Goal: Task Accomplishment & Management: Complete application form

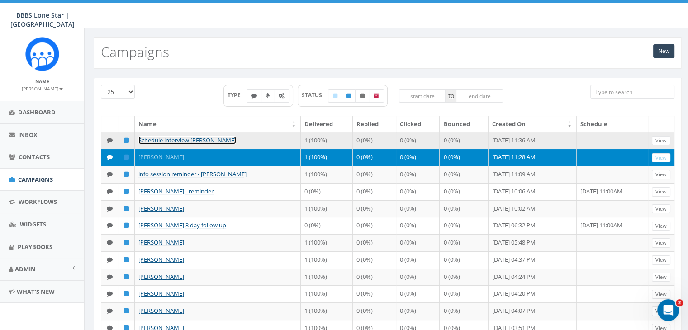
click at [180, 139] on link "Schedule interview James Parker" at bounding box center [187, 140] width 98 height 8
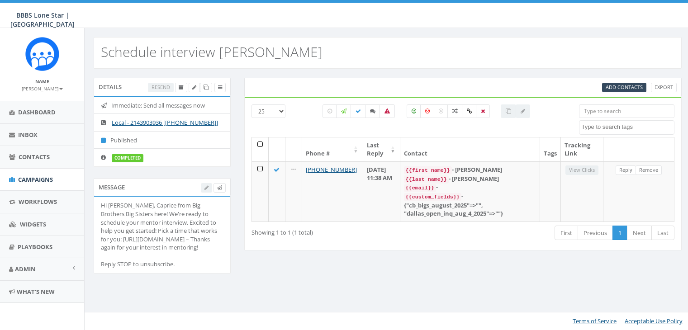
select select
click at [374, 113] on label at bounding box center [372, 111] width 15 height 14
checkbox input "true"
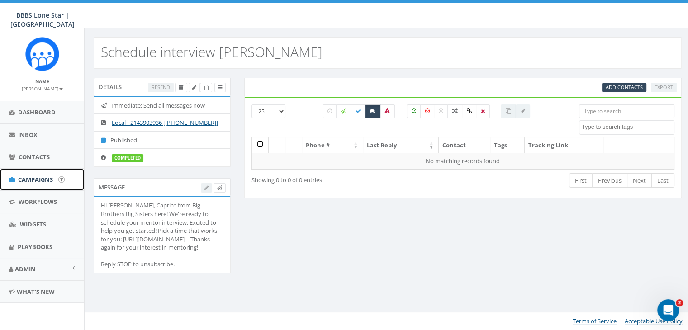
click at [47, 179] on span "Campaigns" at bounding box center [35, 179] width 35 height 8
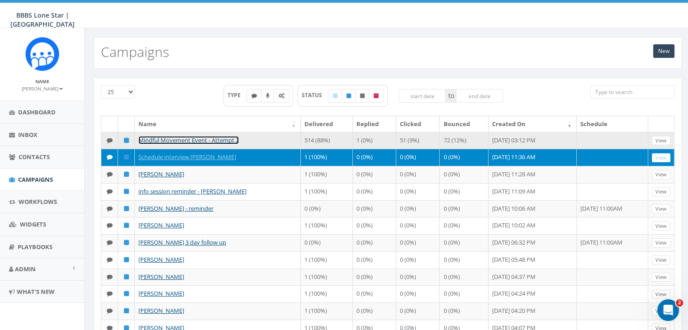
click at [206, 138] on link "Mindful Movement Event - Attempt 2" at bounding box center [188, 140] width 100 height 8
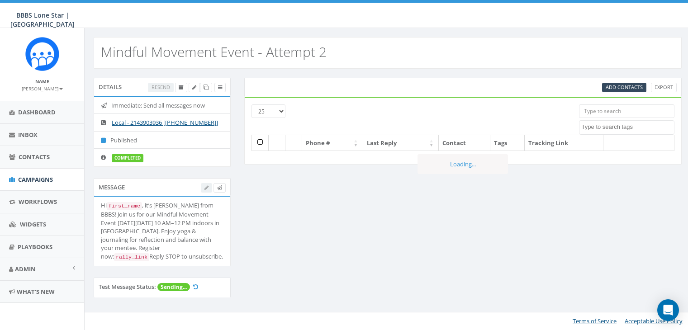
select select
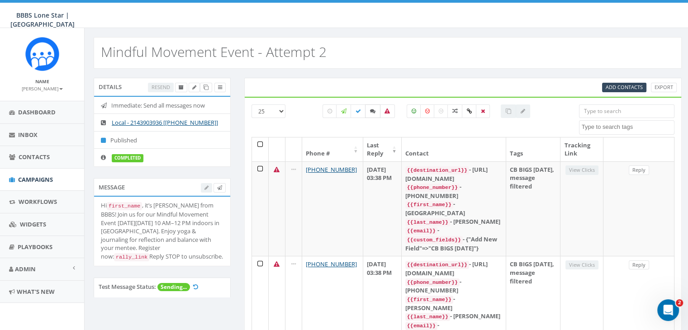
click at [369, 113] on label at bounding box center [372, 111] width 15 height 14
checkbox input "true"
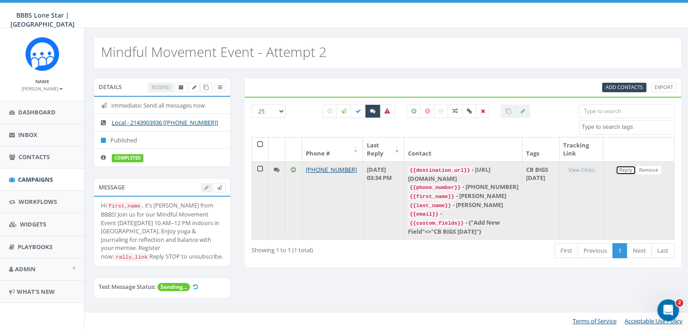
click at [627, 171] on link "Reply" at bounding box center [626, 170] width 20 height 9
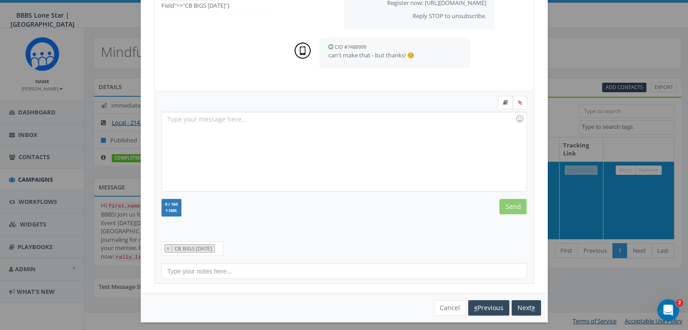
scroll to position [121, 0]
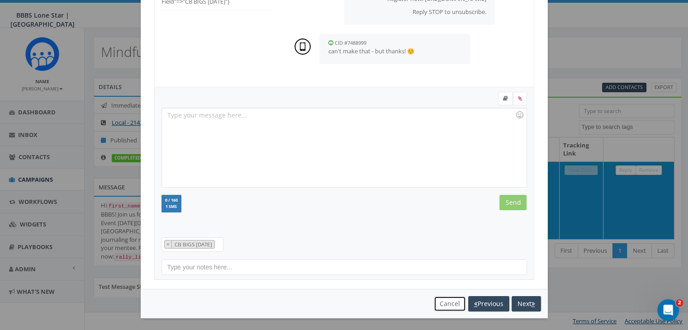
click at [447, 301] on button "Cancel" at bounding box center [450, 303] width 32 height 15
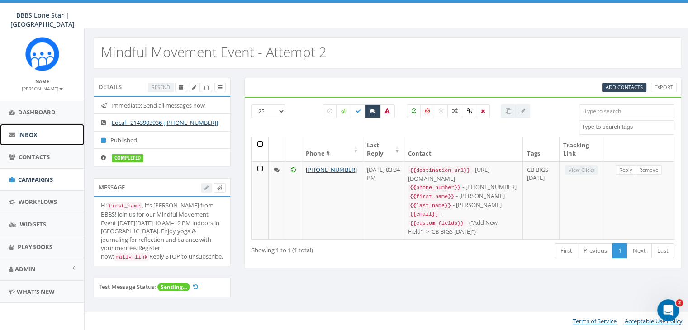
click at [26, 130] on link "Inbox" at bounding box center [42, 135] width 84 height 22
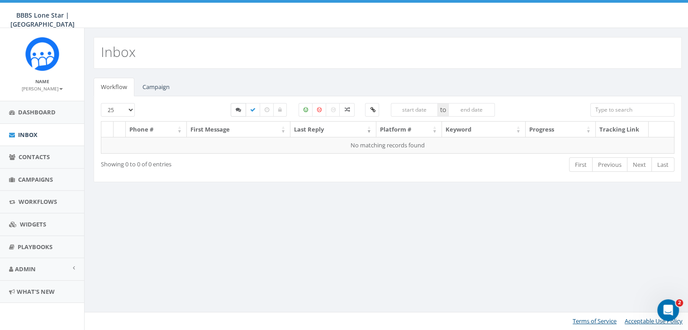
click at [240, 109] on icon at bounding box center [238, 109] width 5 height 5
checkbox input "true"
click at [165, 87] on link "Campaign" at bounding box center [156, 87] width 42 height 19
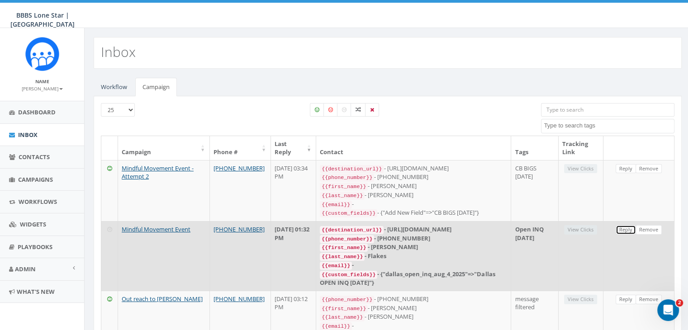
click at [623, 227] on link "Reply" at bounding box center [626, 229] width 20 height 9
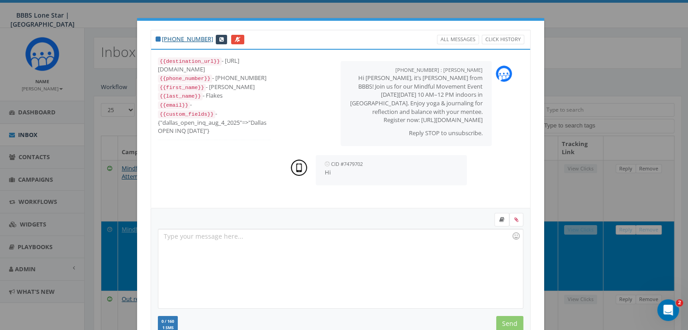
scroll to position [121, 0]
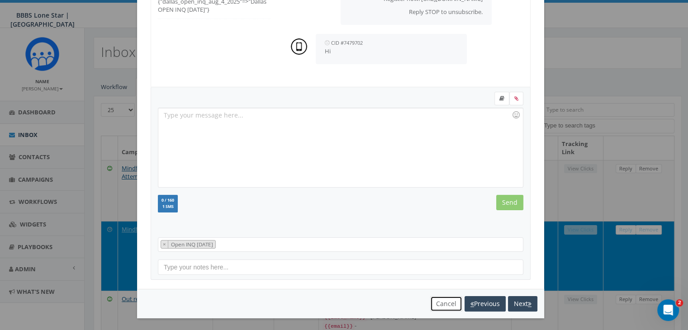
click at [440, 298] on button "Cancel" at bounding box center [446, 303] width 32 height 15
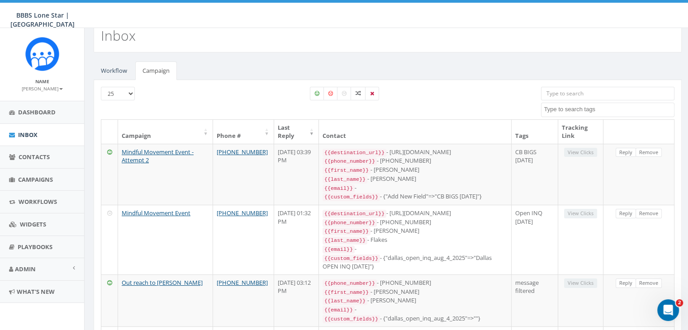
scroll to position [0, 0]
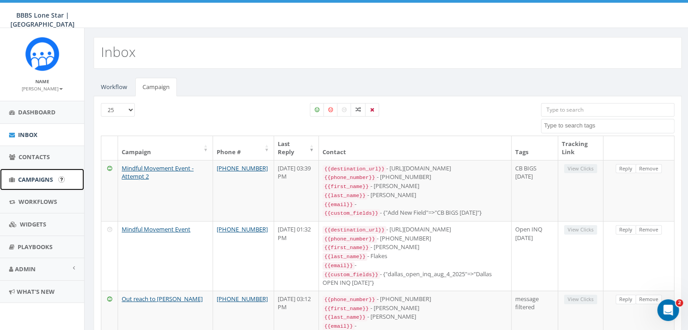
click at [40, 178] on span "Campaigns" at bounding box center [35, 179] width 35 height 8
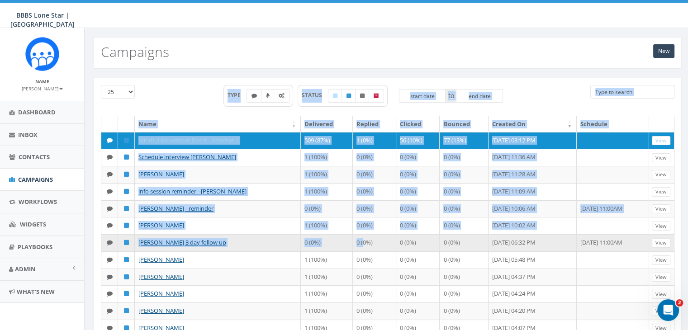
drag, startPoint x: 190, startPoint y: 104, endPoint x: 352, endPoint y: 236, distance: 209.4
click at [352, 236] on div "25 50 100 TYPE STATUS to Name Delivered Replied Clicked Bounced Created On Sche…" at bounding box center [388, 333] width 574 height 496
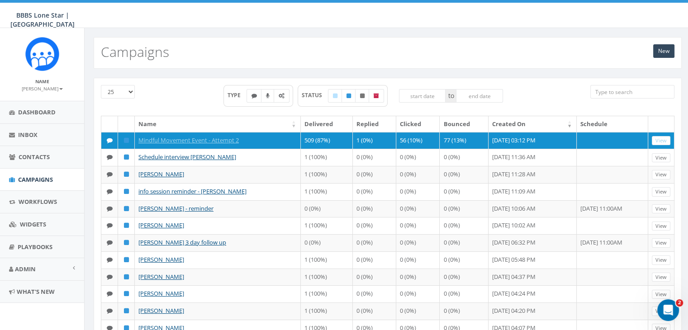
click at [221, 36] on div "New Campaigns" at bounding box center [388, 48] width 606 height 41
click at [38, 180] on span "Campaigns" at bounding box center [35, 179] width 35 height 8
click at [664, 47] on link "New" at bounding box center [663, 51] width 21 height 14
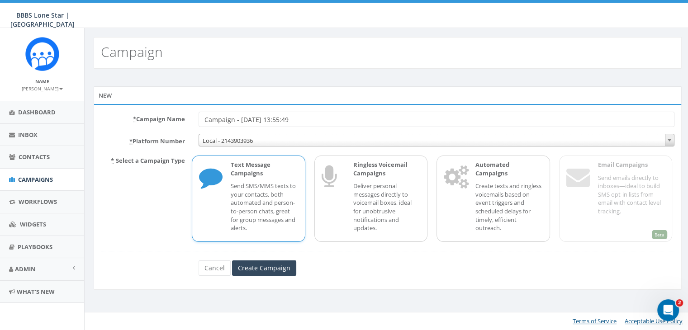
drag, startPoint x: 317, startPoint y: 122, endPoint x: 163, endPoint y: 120, distance: 153.8
click at [163, 120] on div "* Campaign Name Campaign - 08/12/2025, 13:55:49" at bounding box center [387, 119] width 587 height 15
type input "[PERSON_NAME]"
click at [270, 196] on p "Send SMS/MMS texts to your contacts, both automated and person-to-person chats,…" at bounding box center [264, 207] width 67 height 50
click at [275, 267] on input "Create Campaign" at bounding box center [264, 268] width 64 height 15
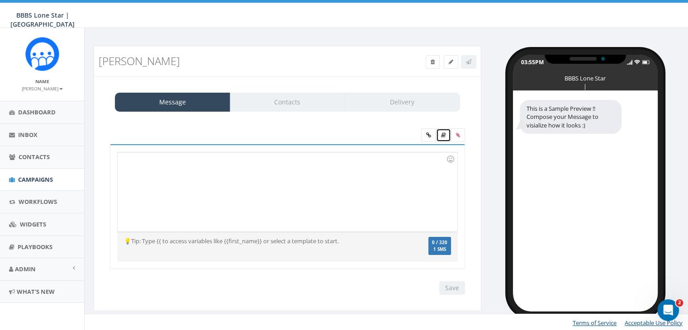
click at [442, 136] on icon at bounding box center [443, 135] width 5 height 5
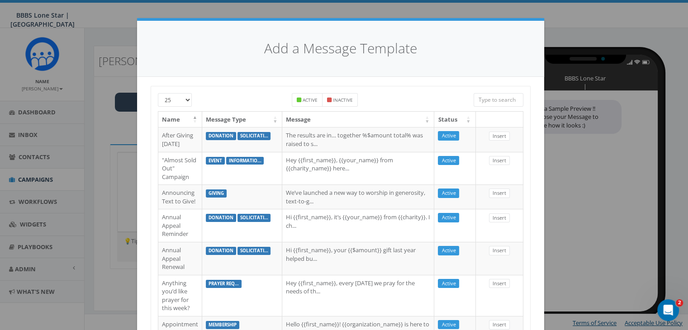
click at [488, 98] on input "search" at bounding box center [499, 100] width 50 height 14
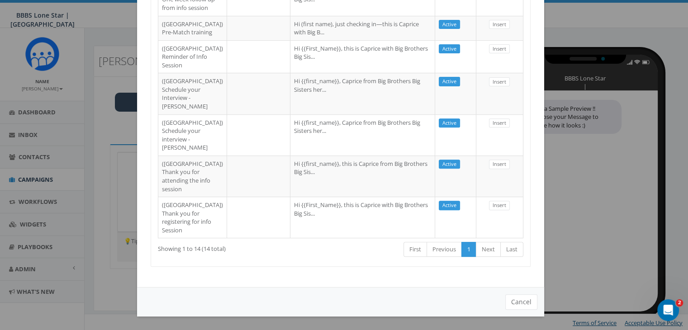
scroll to position [499, 0]
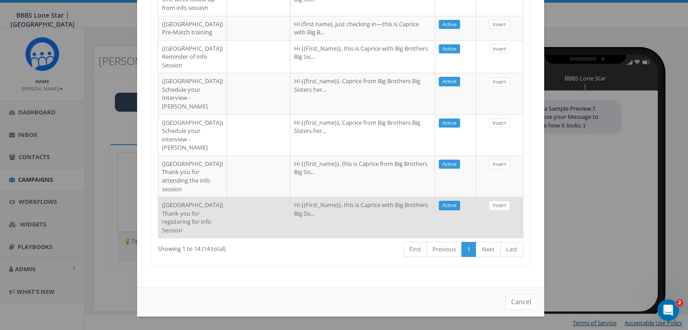
type input "[GEOGRAPHIC_DATA]"
click at [164, 197] on td "([GEOGRAPHIC_DATA]) Thank you for registering for info Session" at bounding box center [192, 217] width 69 height 41
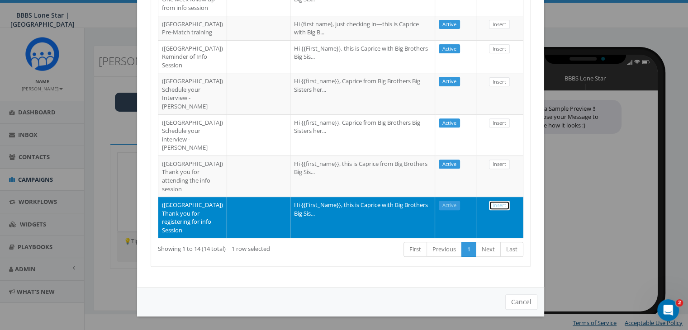
click at [498, 201] on link "Insert" at bounding box center [499, 205] width 21 height 9
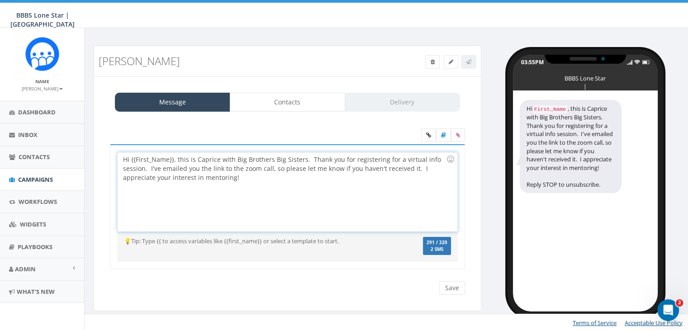
click at [172, 158] on div "Hi {{First_Name}}, this is Caprice with Big Brothers Big Sisters. Thank you for…" at bounding box center [287, 191] width 339 height 79
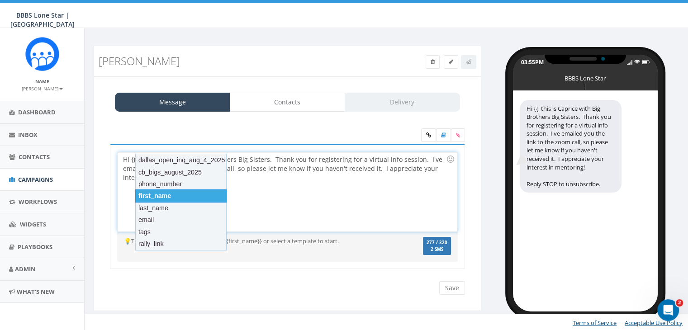
click at [156, 194] on div "first_name" at bounding box center [180, 196] width 91 height 13
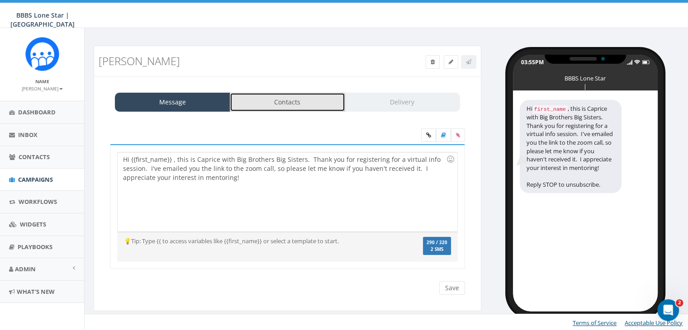
click at [318, 98] on link "Contacts" at bounding box center [287, 102] width 115 height 19
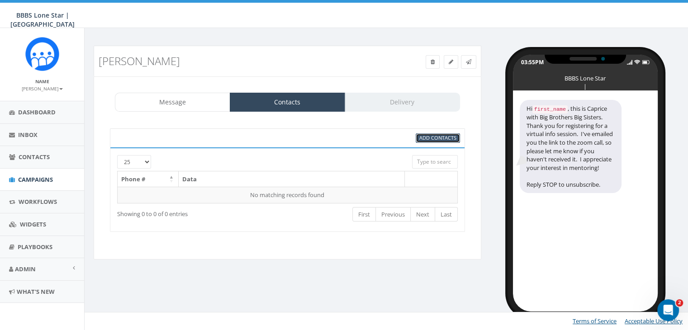
click at [436, 134] on span "Add Contacts" at bounding box center [437, 137] width 37 height 7
select select
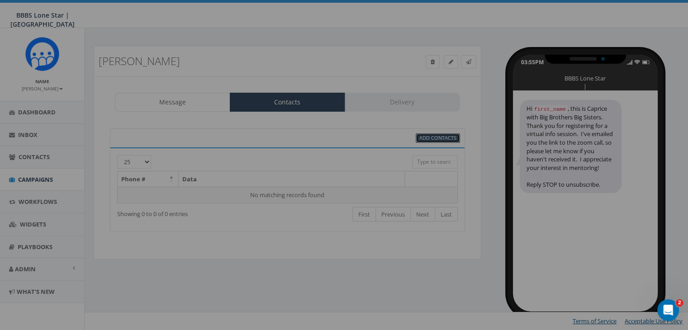
scroll to position [0, 0]
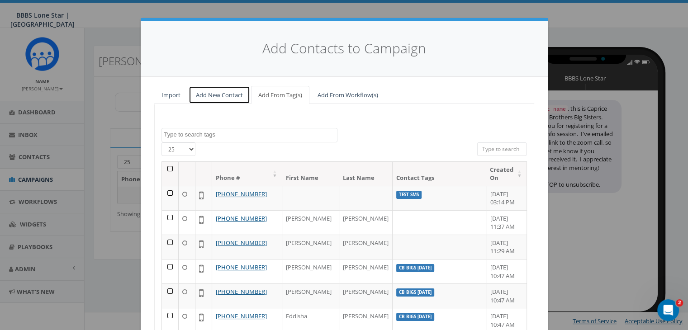
click at [201, 94] on link "Add New Contact" at bounding box center [220, 95] width 62 height 19
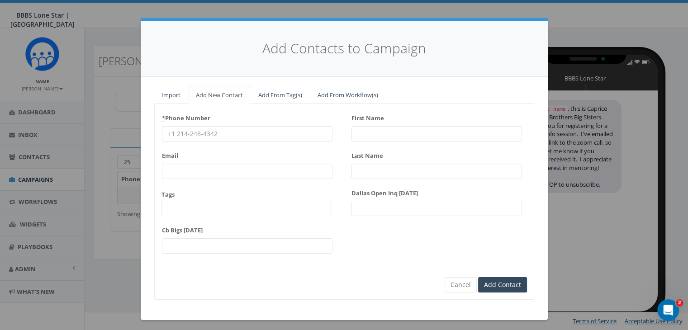
click at [182, 135] on input "* Phone Number" at bounding box center [247, 133] width 171 height 15
paste input "214-908-4153"
type input "214-908-4153"
click at [362, 133] on input "First Name" at bounding box center [436, 133] width 171 height 15
type input "Ani"
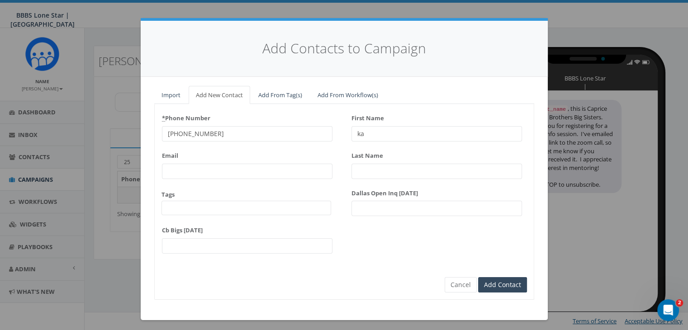
type input "k"
type input "Anika"
type input "Terry"
click at [513, 283] on input "Add Contact" at bounding box center [502, 284] width 49 height 15
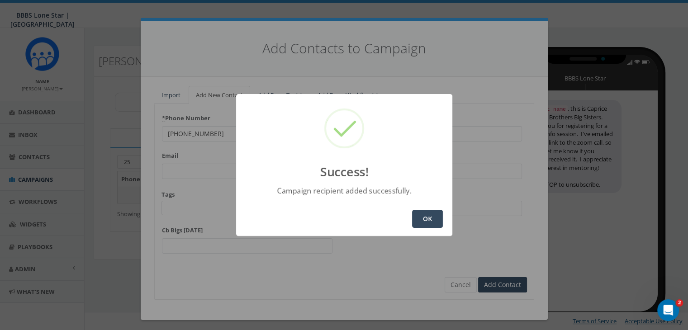
click at [427, 218] on button "OK" at bounding box center [427, 219] width 31 height 18
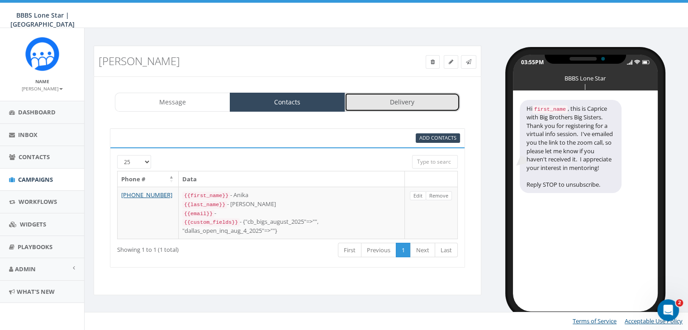
click at [387, 100] on link "Delivery" at bounding box center [402, 102] width 115 height 19
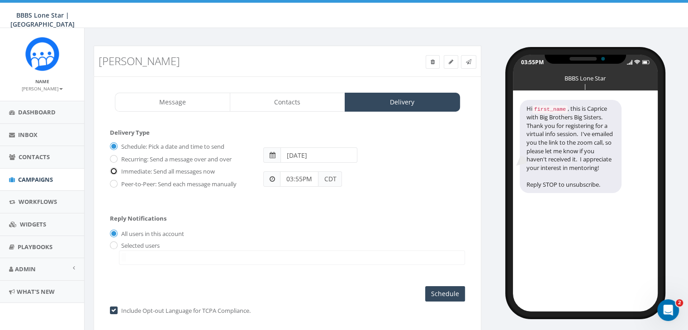
click at [111, 171] on input "Immediate: Send all messages now" at bounding box center [113, 172] width 6 height 6
radio input "true"
click at [119, 242] on label "Selected users" at bounding box center [139, 246] width 41 height 9
click at [133, 257] on span at bounding box center [292, 258] width 346 height 14
click at [115, 243] on input "radio" at bounding box center [113, 246] width 6 height 6
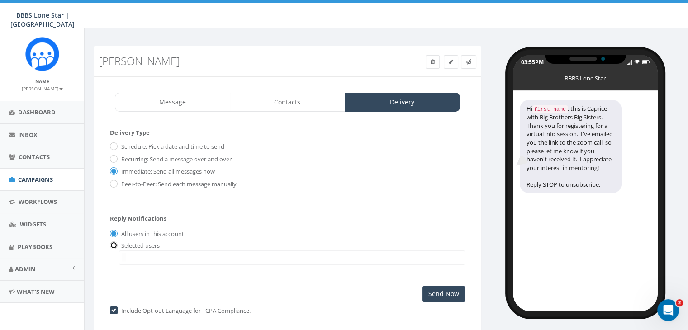
radio input "true"
click at [134, 256] on span at bounding box center [292, 258] width 346 height 14
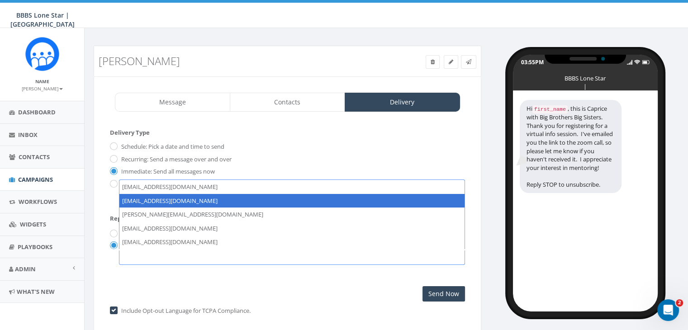
select select "1730"
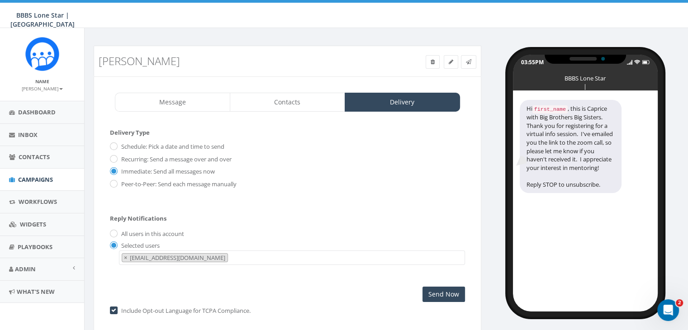
scroll to position [9, 0]
click at [448, 287] on input "Send Now" at bounding box center [443, 294] width 43 height 15
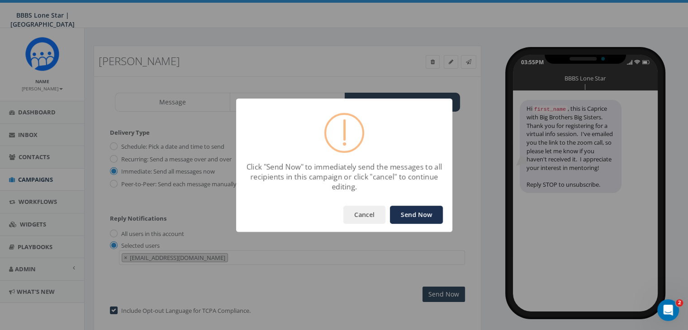
click at [428, 215] on button "Send Now" at bounding box center [416, 215] width 53 height 18
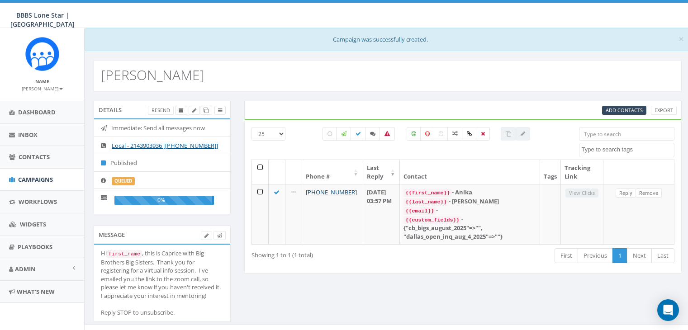
select select
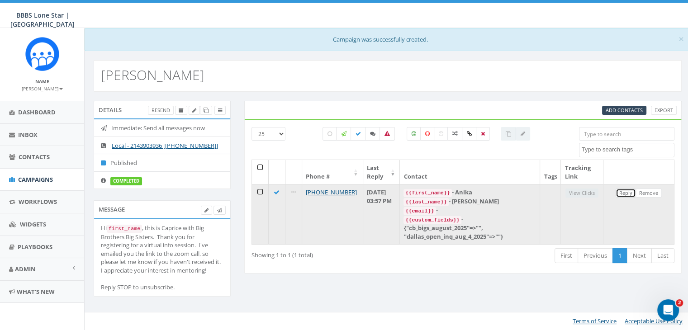
click at [624, 190] on link "Reply" at bounding box center [626, 193] width 20 height 9
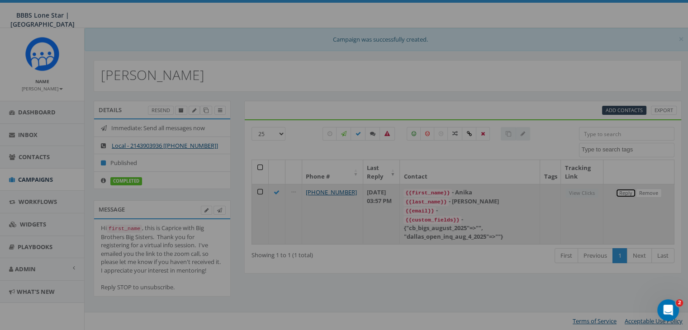
select select
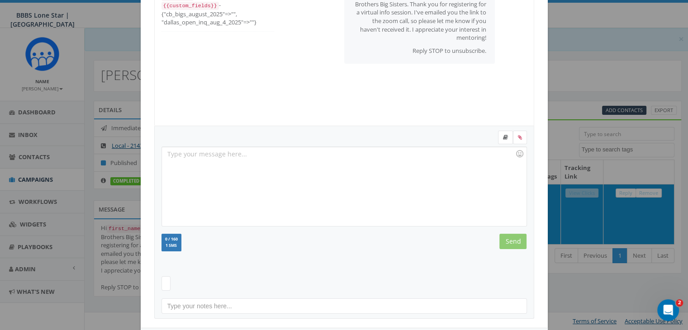
scroll to position [121, 0]
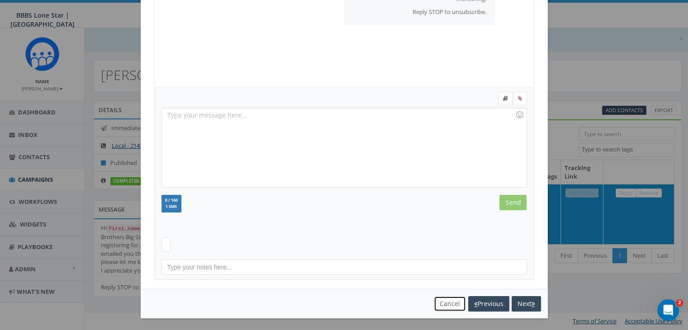
click at [449, 302] on button "Cancel" at bounding box center [450, 303] width 32 height 15
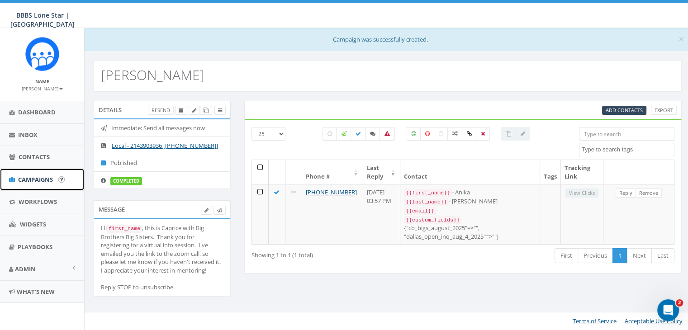
click at [36, 176] on span "Campaigns" at bounding box center [35, 179] width 35 height 8
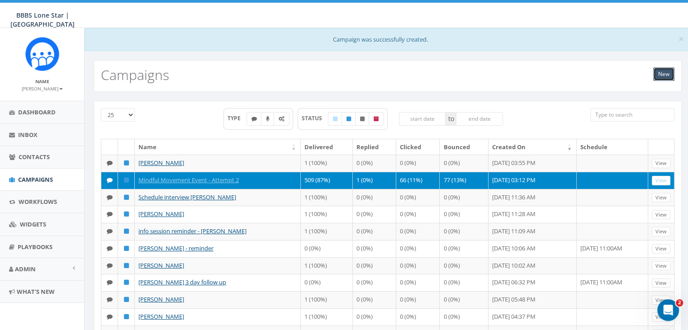
click at [660, 71] on link "New" at bounding box center [663, 74] width 21 height 14
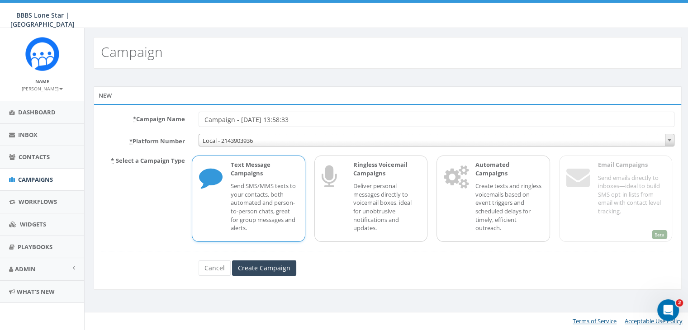
drag, startPoint x: 304, startPoint y: 116, endPoint x: 178, endPoint y: 116, distance: 125.7
click at [179, 117] on div "* Campaign Name Campaign - [DATE] 13:58:33" at bounding box center [387, 119] width 587 height 15
type input "reminder [PERSON_NAME]"
click at [237, 185] on p "Send SMS/MMS texts to your contacts, both automated and person-to-person chats,…" at bounding box center [264, 207] width 67 height 50
click at [265, 269] on input "Create Campaign" at bounding box center [264, 268] width 64 height 15
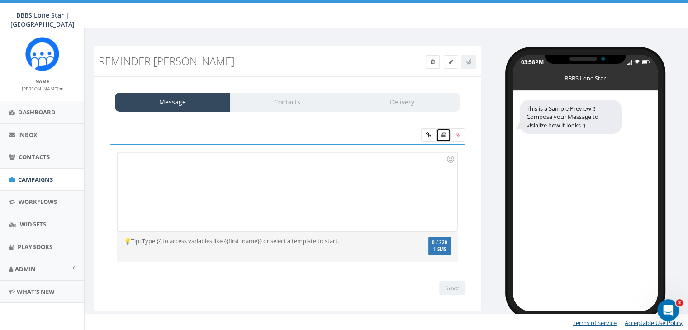
click at [443, 136] on icon at bounding box center [443, 135] width 5 height 5
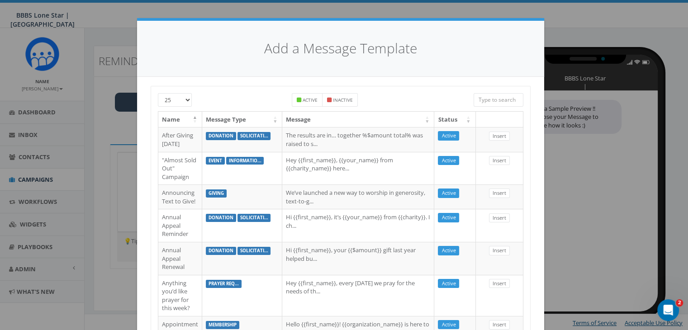
click at [485, 101] on input "search" at bounding box center [499, 100] width 50 height 14
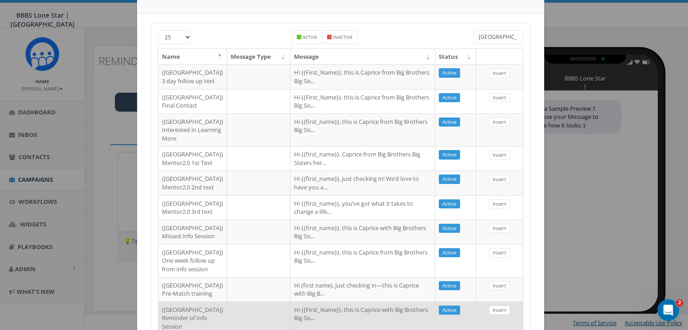
scroll to position [271, 0]
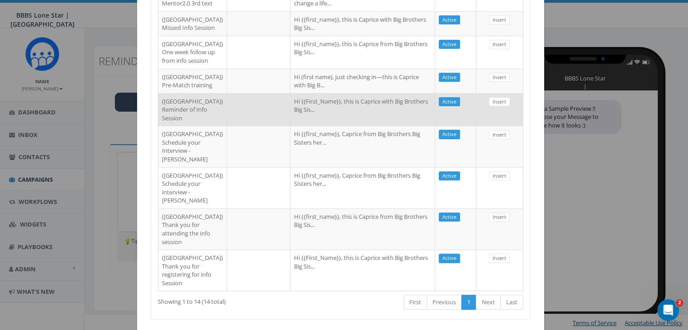
type input "Dallas"
drag, startPoint x: 248, startPoint y: 214, endPoint x: 400, endPoint y: 228, distance: 152.6
click at [248, 126] on td at bounding box center [258, 109] width 63 height 33
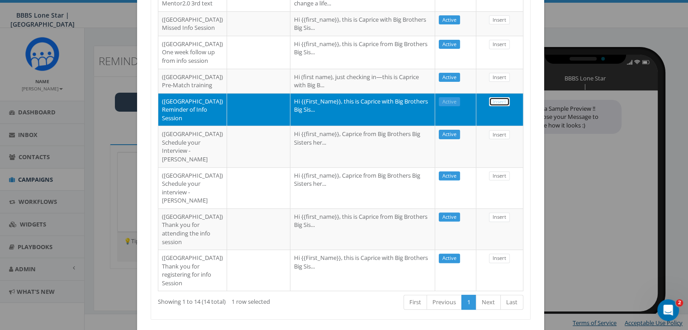
click at [500, 107] on link "Insert" at bounding box center [499, 101] width 21 height 9
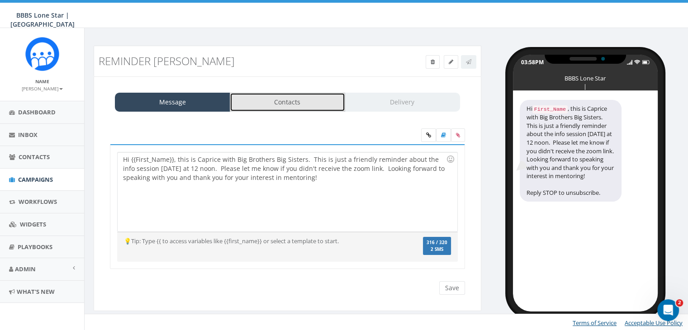
click at [287, 101] on link "Contacts" at bounding box center [287, 102] width 115 height 19
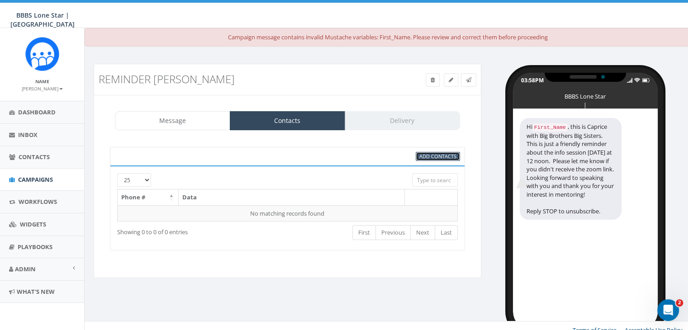
click at [450, 154] on span "Add Contacts" at bounding box center [437, 156] width 37 height 7
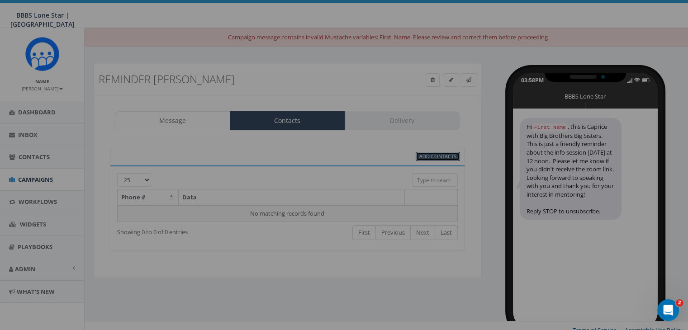
select select
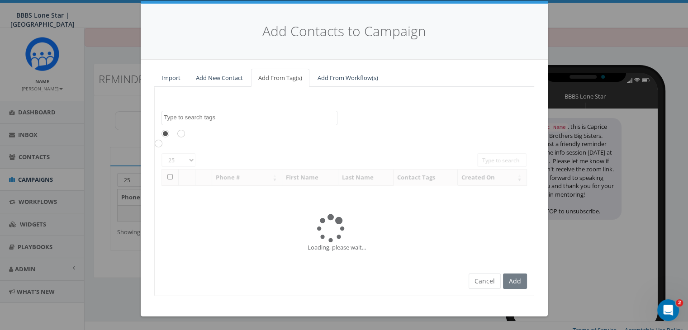
scroll to position [0, 0]
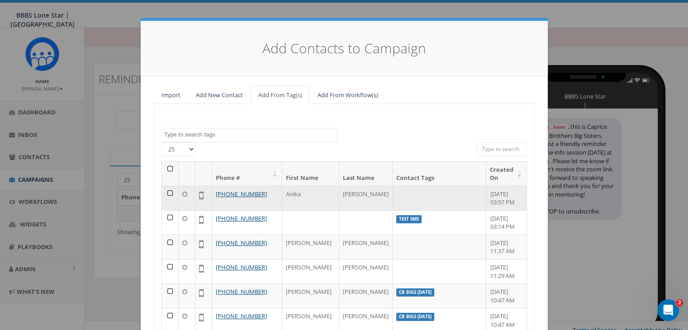
click at [166, 194] on td at bounding box center [170, 198] width 17 height 24
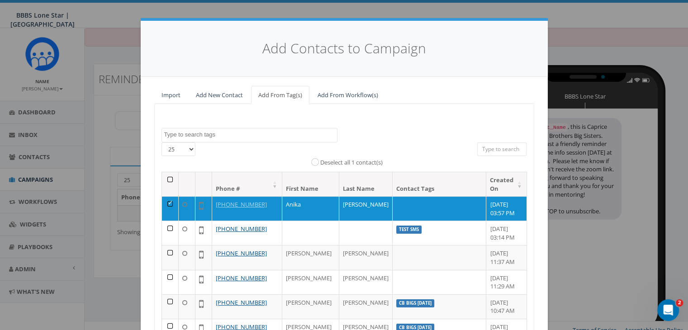
scroll to position [128, 0]
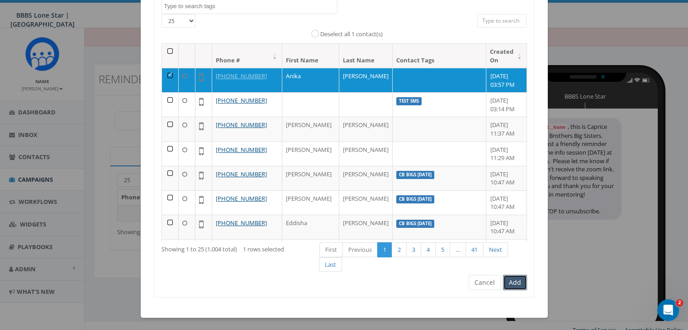
click at [516, 280] on button "Add" at bounding box center [515, 282] width 24 height 15
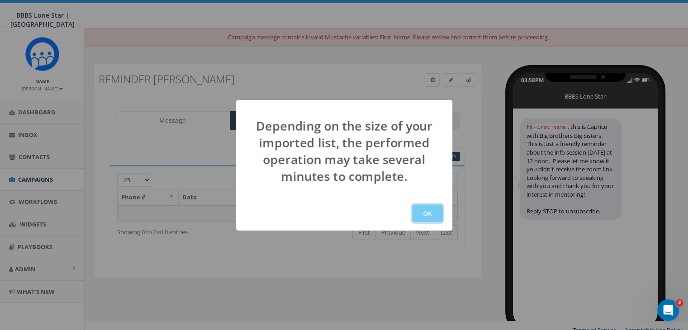
click at [433, 215] on button "OK" at bounding box center [427, 213] width 31 height 18
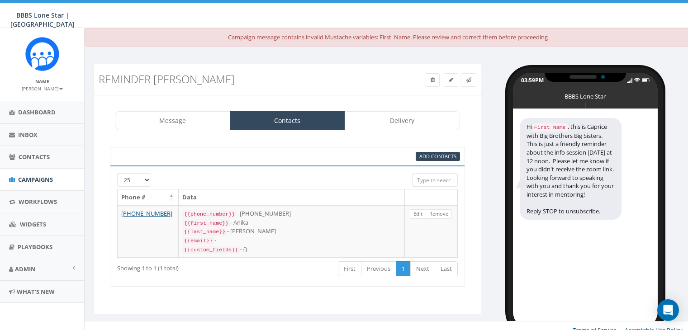
select select
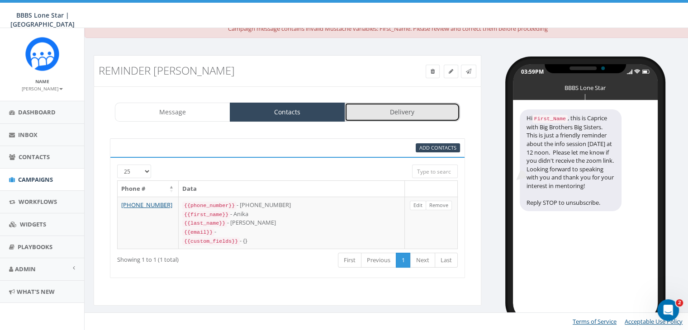
click at [431, 115] on link "Delivery" at bounding box center [402, 112] width 115 height 19
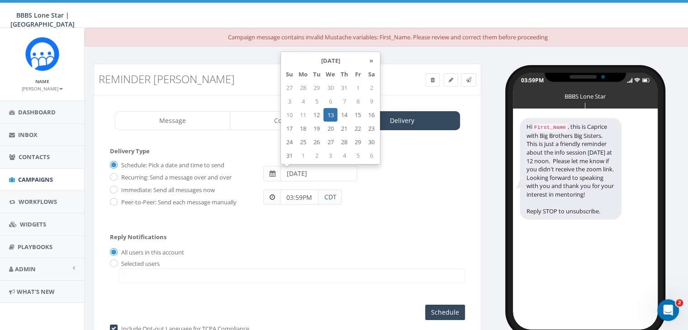
click at [341, 176] on input "[DATE]" at bounding box center [318, 173] width 77 height 15
click at [341, 141] on td "28" at bounding box center [344, 142] width 14 height 14
type input "[DATE]"
drag, startPoint x: 304, startPoint y: 196, endPoint x: 279, endPoint y: 196, distance: 25.3
click at [279, 196] on div "03:59PM CDT" at bounding box center [302, 197] width 79 height 15
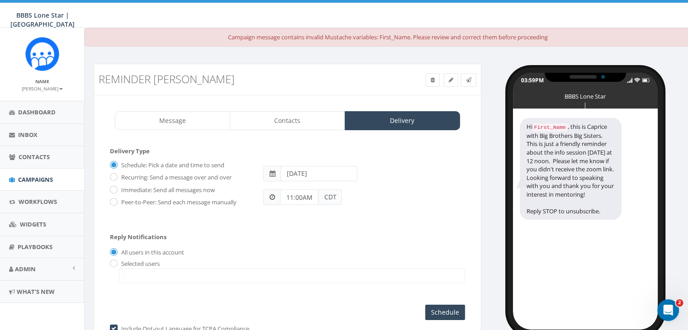
type input "11:00AM"
click at [113, 261] on input "radio" at bounding box center [113, 264] width 6 height 6
radio input "true"
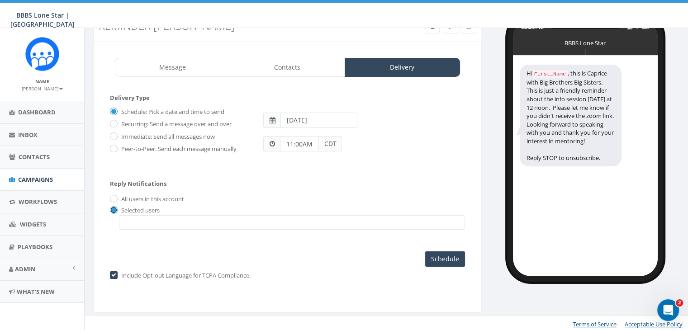
scroll to position [54, 0]
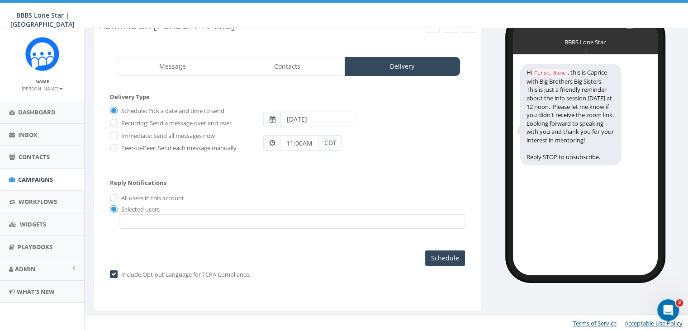
click at [148, 220] on span at bounding box center [292, 221] width 346 height 14
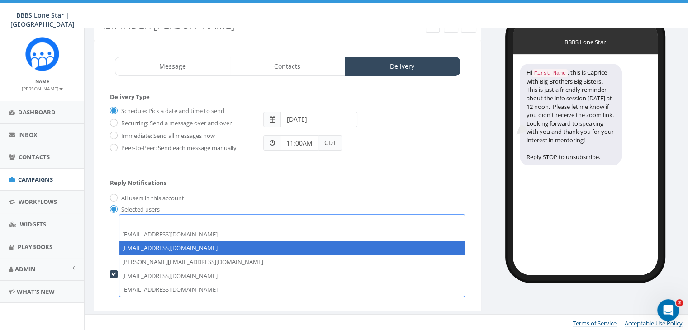
select select "1730"
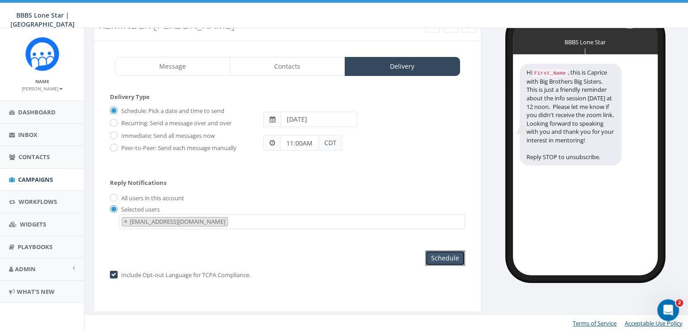
click at [435, 259] on input "Schedule" at bounding box center [445, 258] width 40 height 15
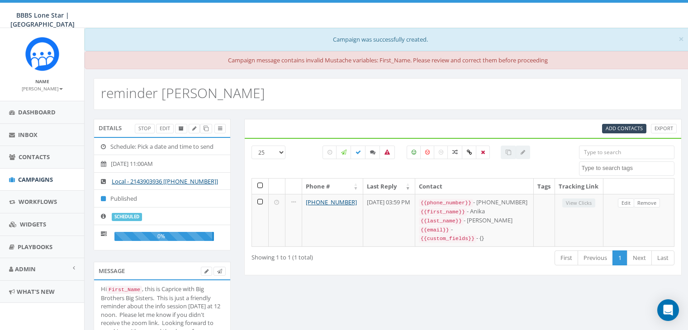
select select
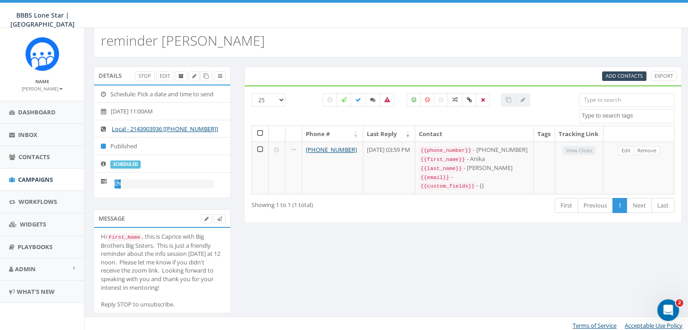
scroll to position [55, 0]
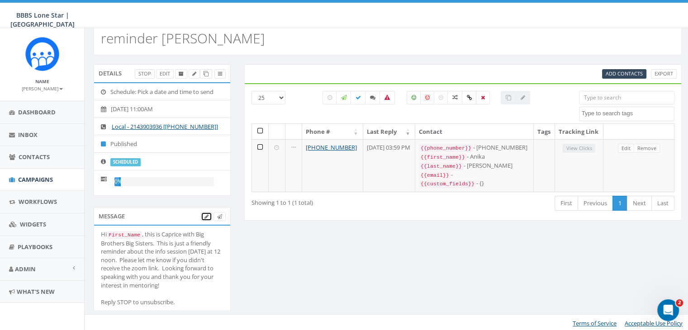
click at [204, 213] on span at bounding box center [206, 216] width 4 height 7
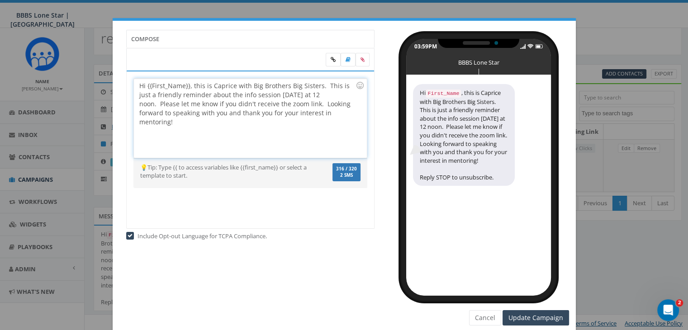
click at [185, 84] on div "Hi {{First_Name}}, this is Caprice with Big Brothers Big Sisters. This is just …" at bounding box center [250, 118] width 233 height 79
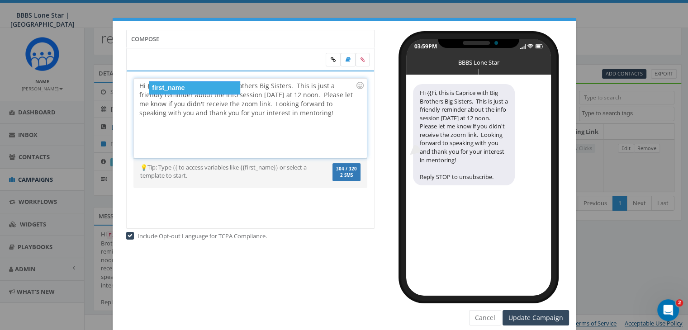
click at [196, 86] on div "first_name" at bounding box center [194, 87] width 91 height 13
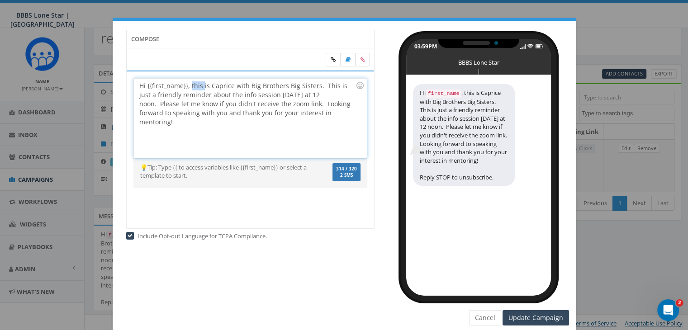
click at [196, 86] on div "Hi {{first_name}}, this is Caprice with Big Brothers Big Sisters. This is just …" at bounding box center [250, 118] width 233 height 79
click at [534, 318] on input "Update Campaign" at bounding box center [536, 317] width 66 height 15
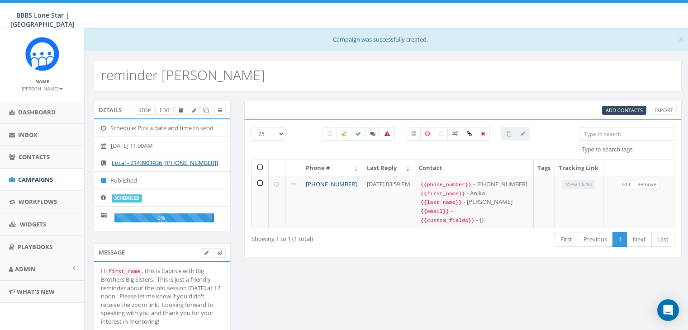
select select
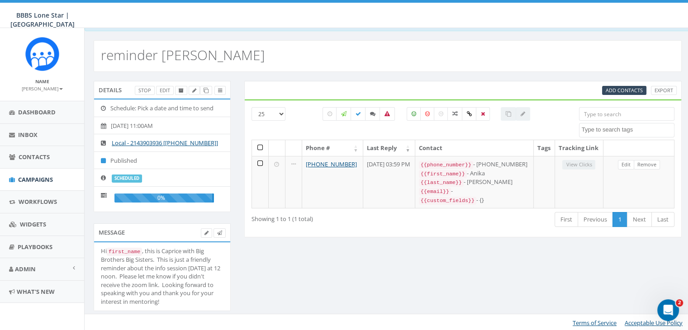
click at [287, 294] on div "Details Stop Edit Schedule: Pick a date and time to send 2025-08-28, 11:00AM Lo…" at bounding box center [388, 202] width 602 height 242
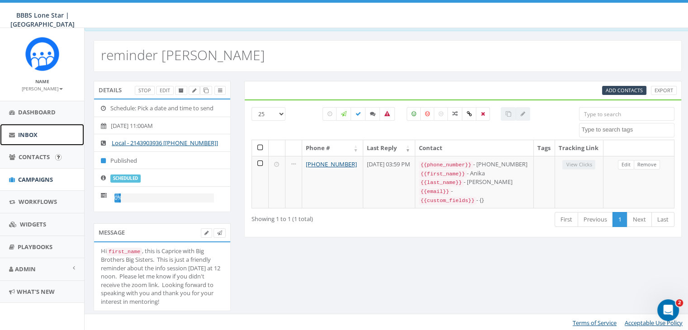
click at [28, 129] on link "Inbox" at bounding box center [42, 135] width 84 height 22
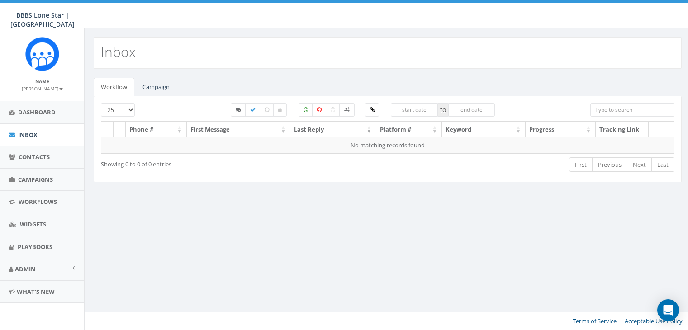
select select
click at [158, 87] on link "Campaign" at bounding box center [156, 87] width 42 height 19
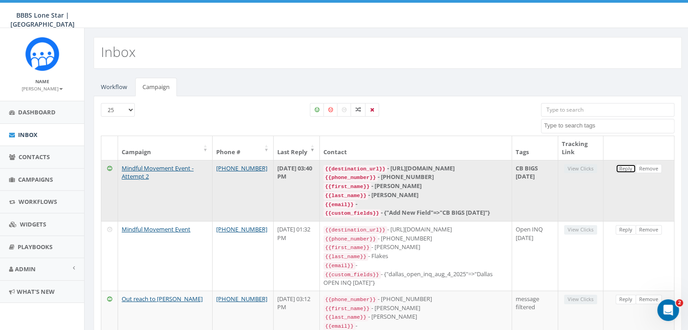
click at [626, 165] on link "Reply" at bounding box center [626, 168] width 20 height 9
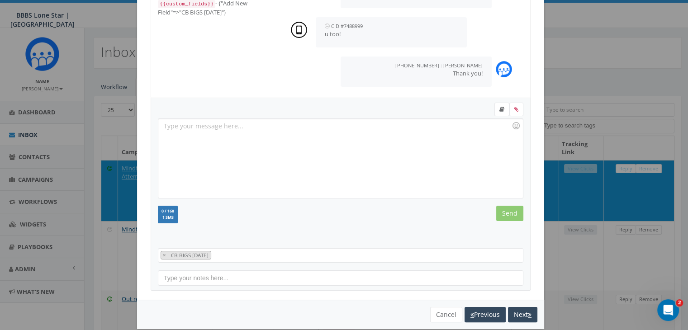
scroll to position [121, 0]
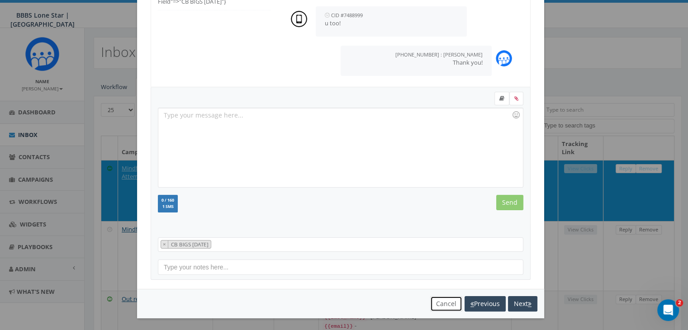
click at [435, 305] on button "Cancel" at bounding box center [446, 303] width 32 height 15
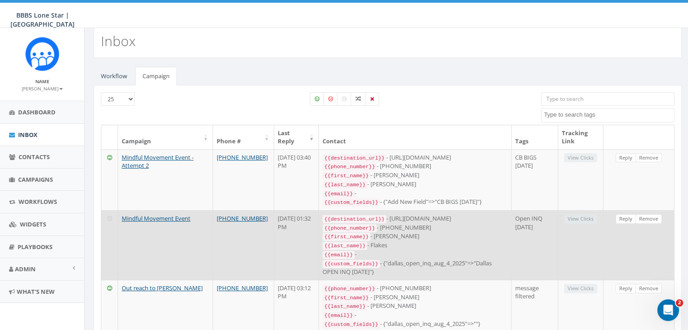
scroll to position [0, 0]
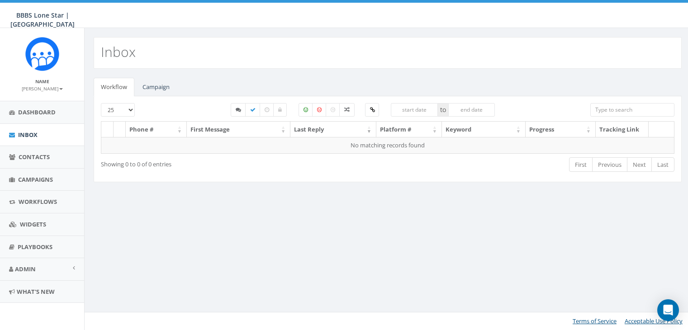
select select
click at [154, 85] on link "Campaign" at bounding box center [156, 87] width 42 height 19
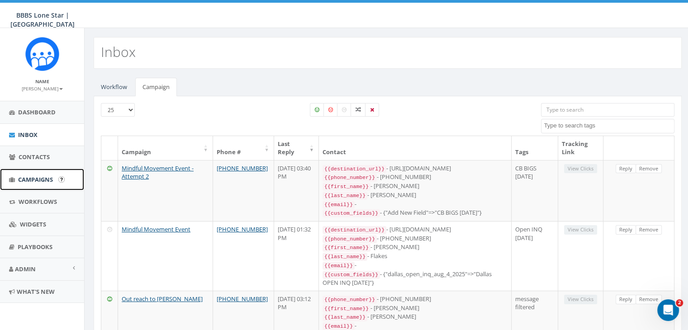
click at [45, 180] on span "Campaigns" at bounding box center [35, 179] width 35 height 8
